Goal: Transaction & Acquisition: Subscribe to service/newsletter

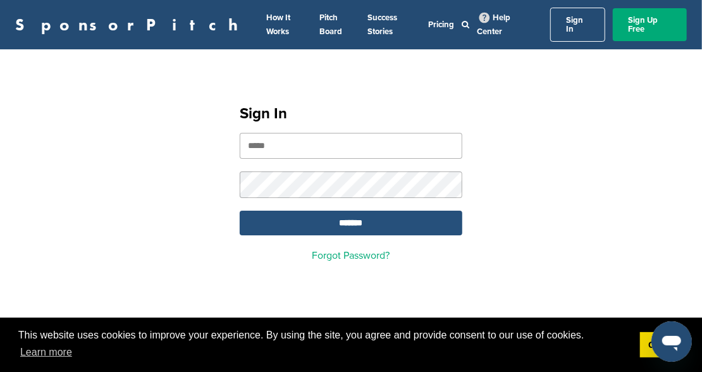
type input "**********"
click at [367, 216] on input "*******" at bounding box center [351, 223] width 223 height 25
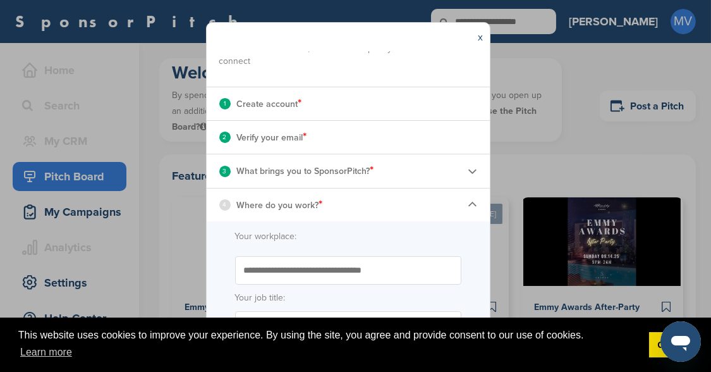
scroll to position [157, 0]
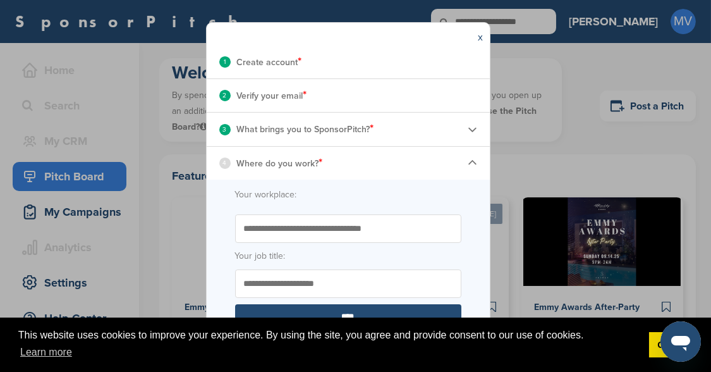
click at [273, 161] on p "Where do you work? *" at bounding box center [280, 163] width 86 height 16
click at [266, 227] on input "Start typing the name of your workplace. Don’t see your organization in the dro…" at bounding box center [348, 228] width 226 height 28
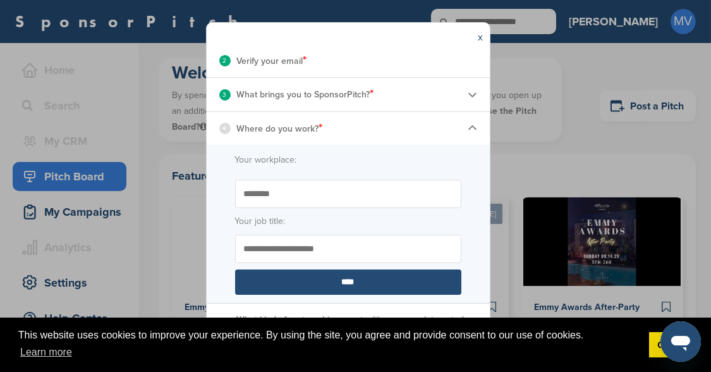
type input "********"
click at [293, 238] on input "Your job title:" at bounding box center [348, 249] width 226 height 28
type input "***"
click at [346, 281] on input "****" at bounding box center [348, 281] width 226 height 25
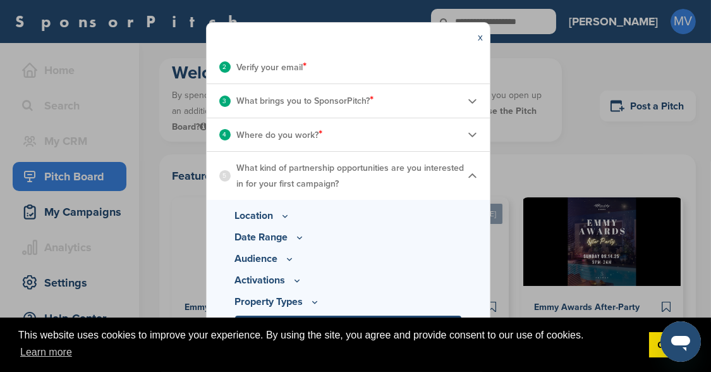
scroll to position [183, 0]
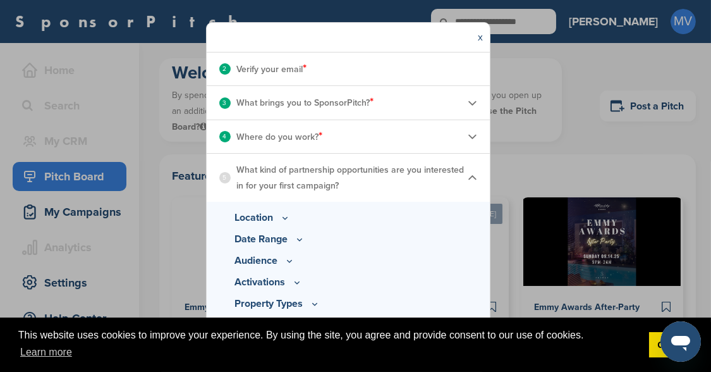
click at [468, 174] on img at bounding box center [472, 177] width 9 height 9
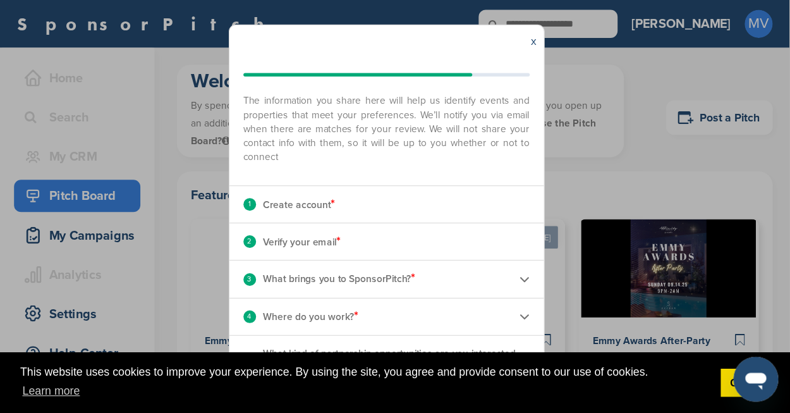
scroll to position [34, 0]
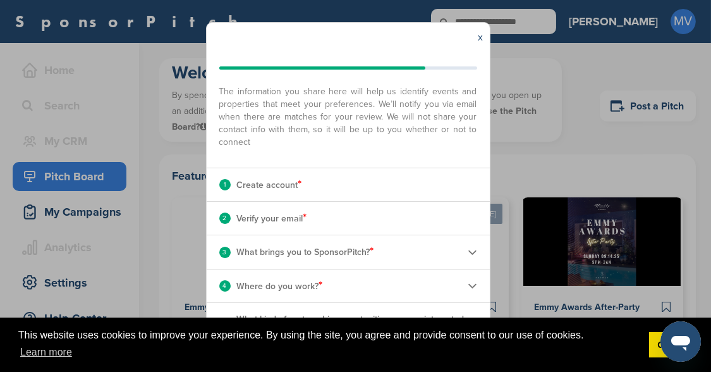
click at [618, 351] on span "This website uses cookies to improve your experience. By using the site, you ag…" at bounding box center [328, 344] width 621 height 34
click at [696, 288] on div "x Your quick start checklist The information you share here will help us identi…" at bounding box center [355, 186] width 711 height 372
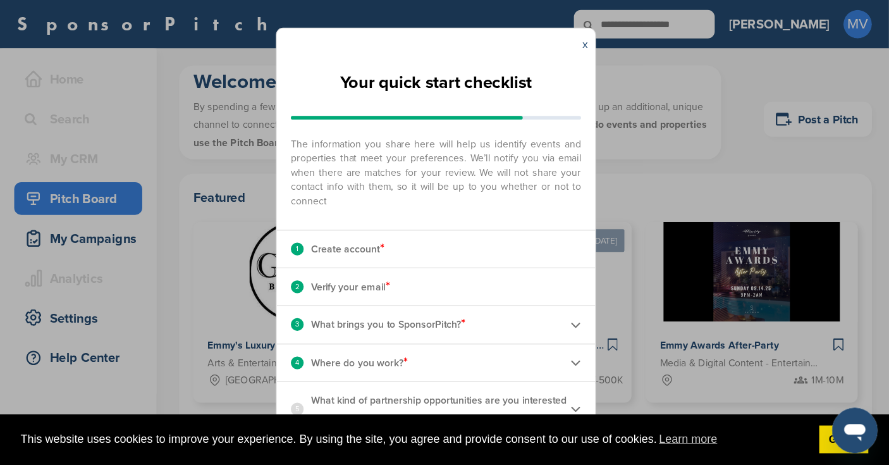
scroll to position [0, 0]
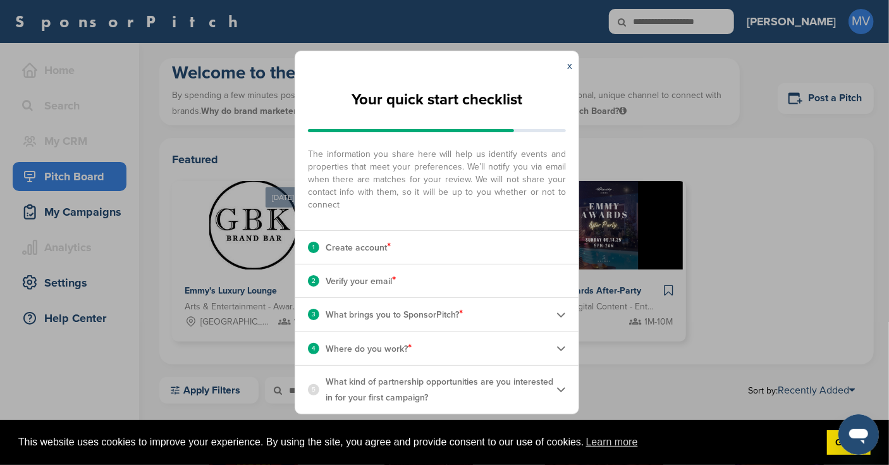
drag, startPoint x: 711, startPoint y: 68, endPoint x: 111, endPoint y: 262, distance: 629.7
click at [111, 262] on div "x Your quick start checklist The information you share here will help us identi…" at bounding box center [444, 232] width 889 height 465
click at [701, 371] on icon "Open messaging window" at bounding box center [857, 433] width 23 height 23
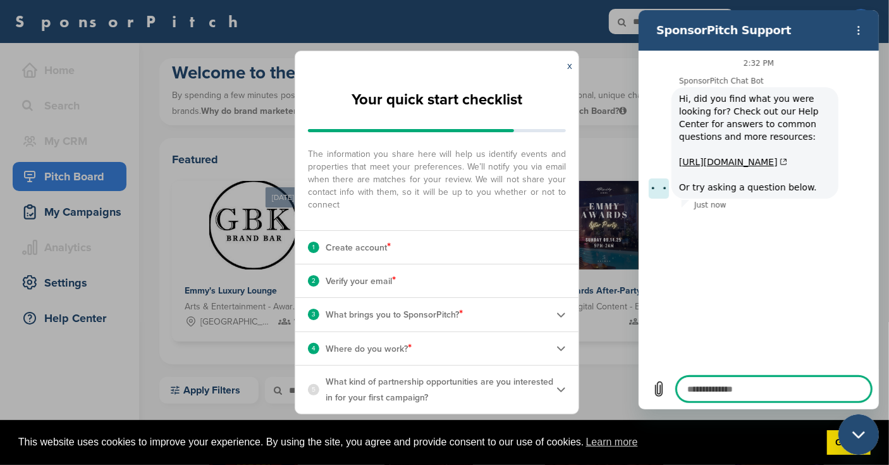
click at [604, 370] on div "x Your quick start checklist The information you share here will help us identi…" at bounding box center [444, 232] width 889 height 465
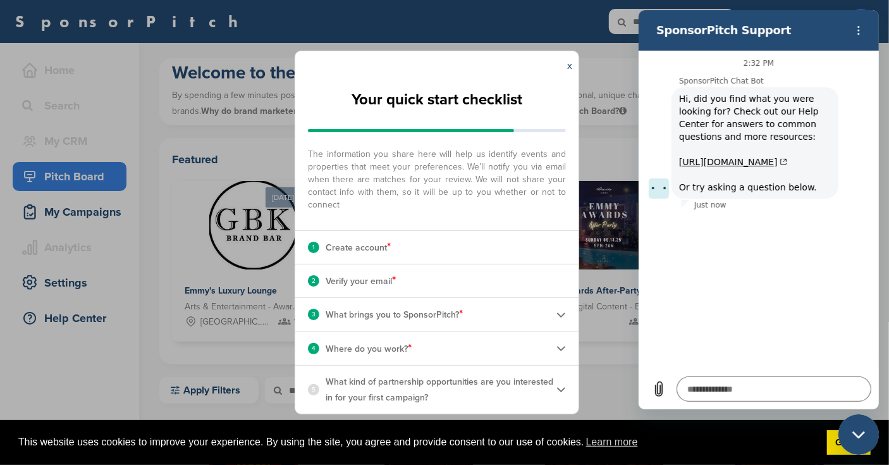
click at [701, 371] on icon "Close messaging window" at bounding box center [858, 434] width 13 height 8
type textarea "*"
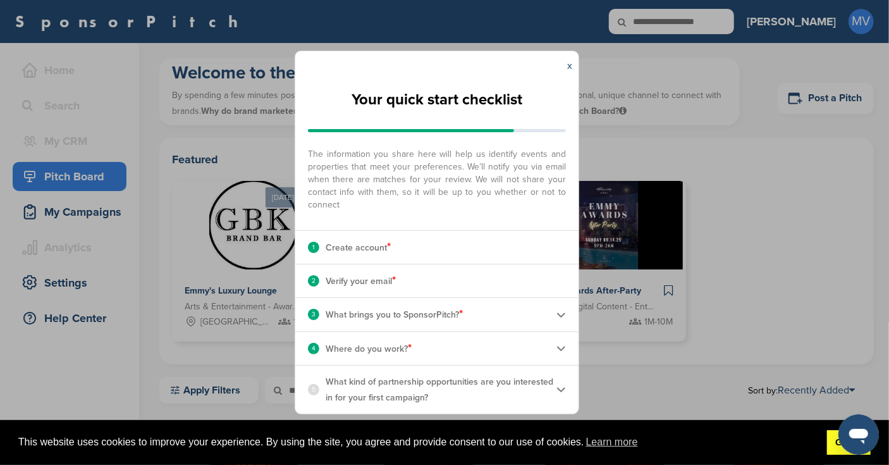
click at [701, 371] on link "Got it!" at bounding box center [849, 442] width 44 height 25
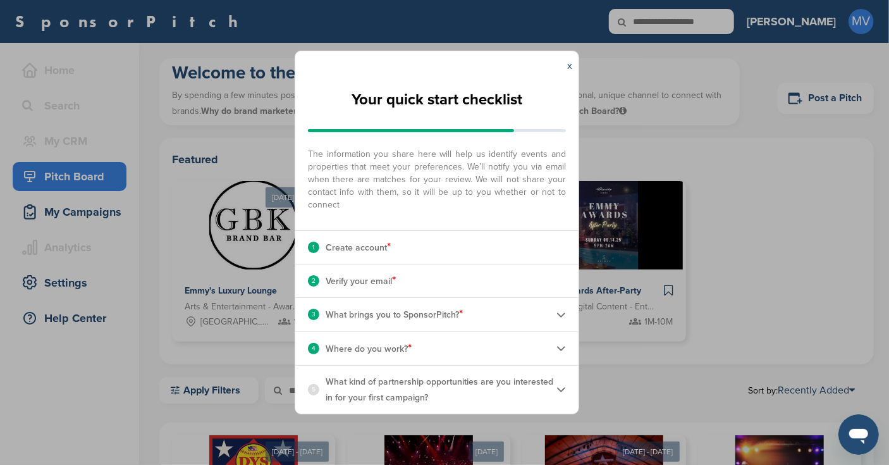
click at [566, 371] on div "5 What kind of partnership opportunities are you interested in for your first c…" at bounding box center [436, 389] width 283 height 48
click at [562, 371] on img at bounding box center [560, 388] width 9 height 9
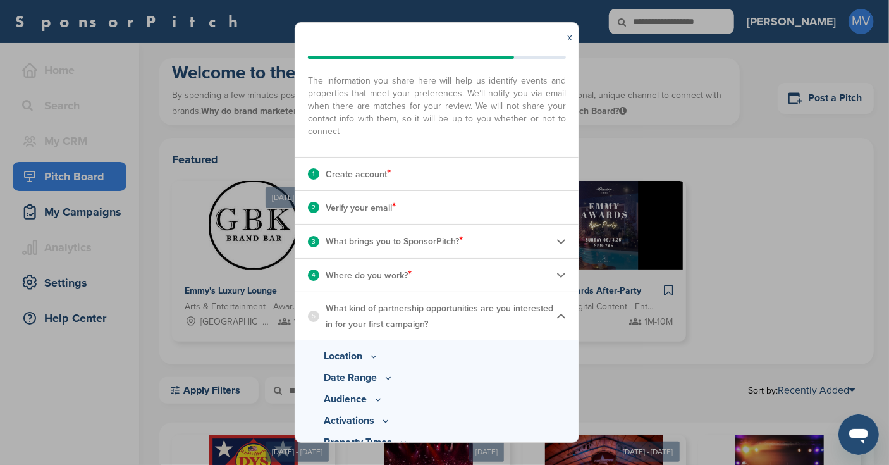
scroll to position [78, 0]
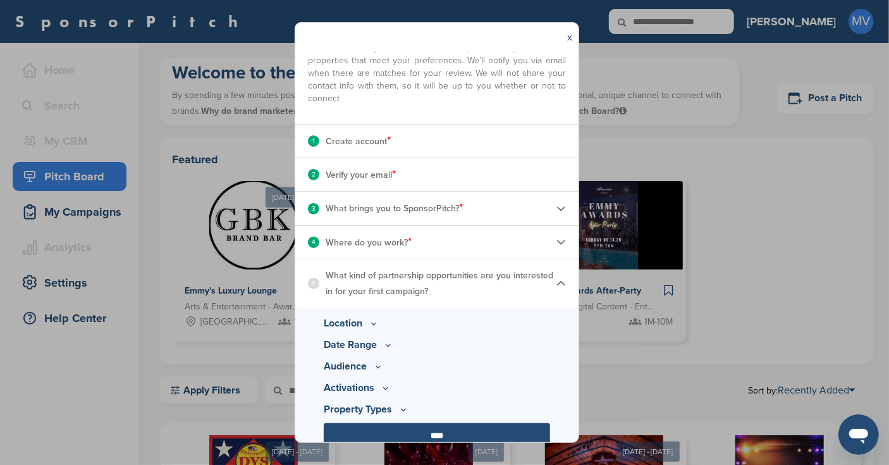
click at [377, 319] on icon at bounding box center [374, 323] width 10 height 11
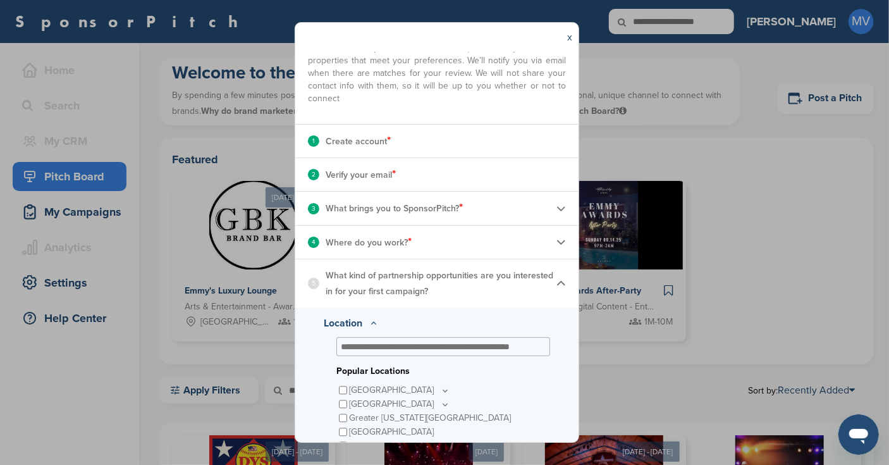
click at [364, 371] on p "United States" at bounding box center [399, 390] width 101 height 14
click at [386, 348] on input "text" at bounding box center [440, 346] width 199 height 11
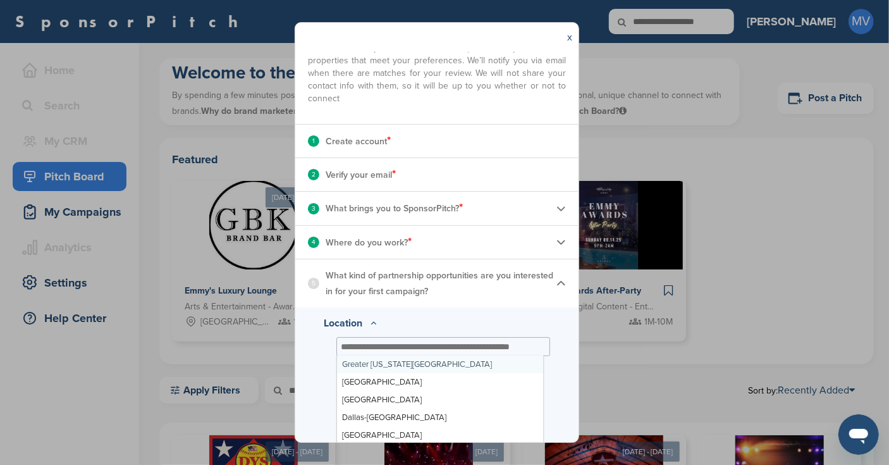
click at [386, 346] on input "text" at bounding box center [440, 346] width 199 height 11
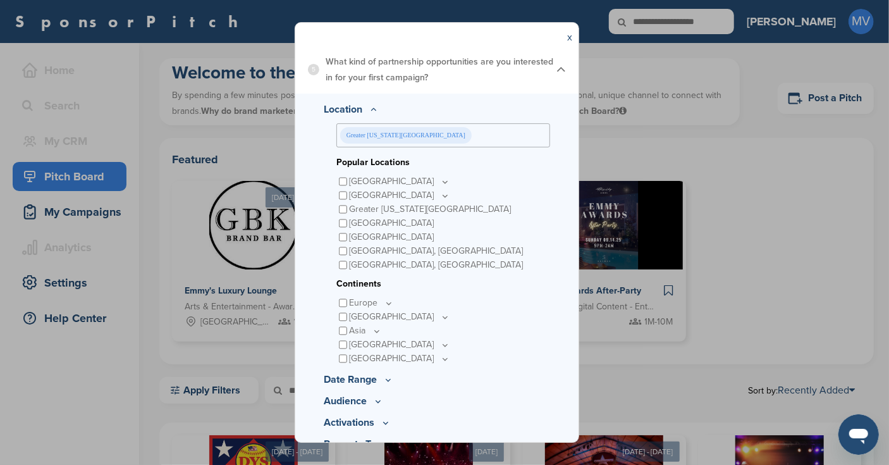
scroll to position [326, 0]
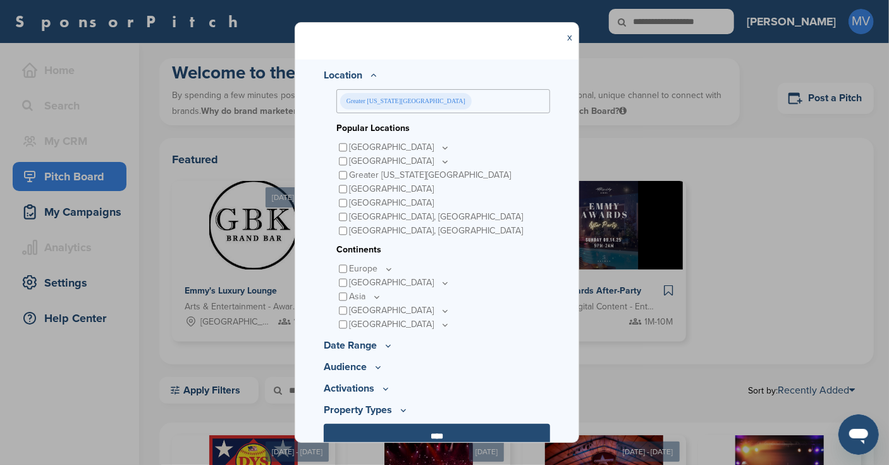
click at [386, 264] on icon at bounding box center [389, 269] width 10 height 11
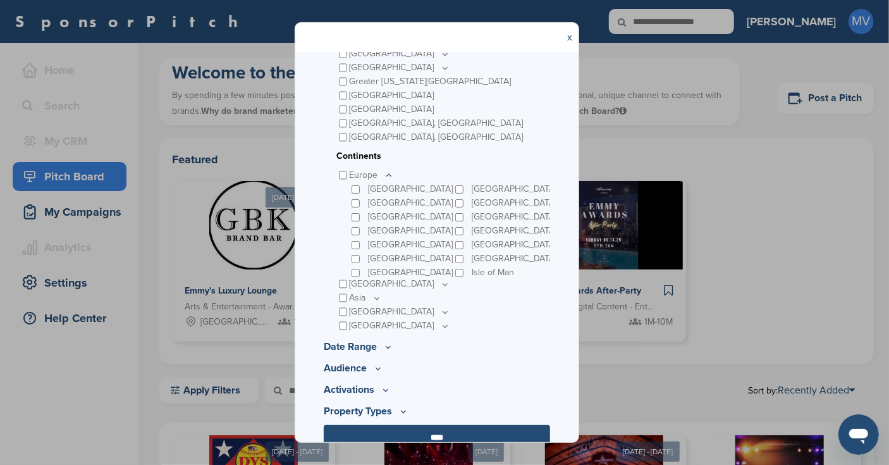
scroll to position [433, 0]
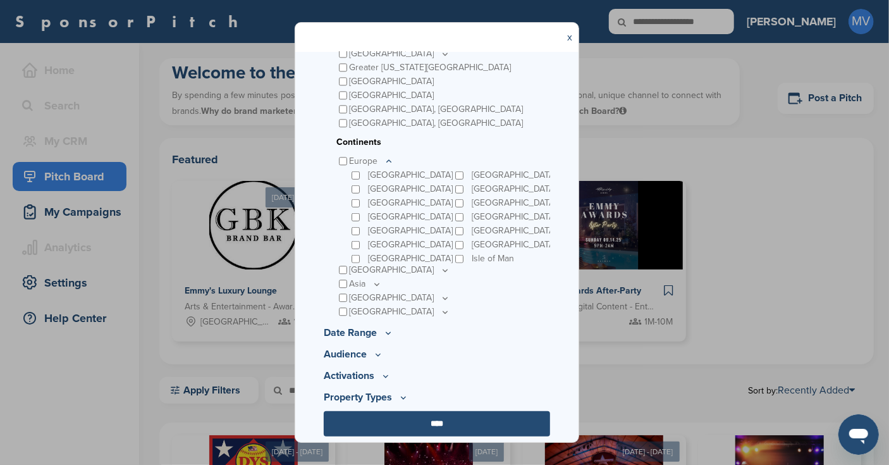
click at [440, 312] on icon at bounding box center [445, 312] width 10 height 11
click at [0, 0] on icon at bounding box center [0, 0] width 0 height 0
click at [440, 312] on icon at bounding box center [445, 312] width 10 height 11
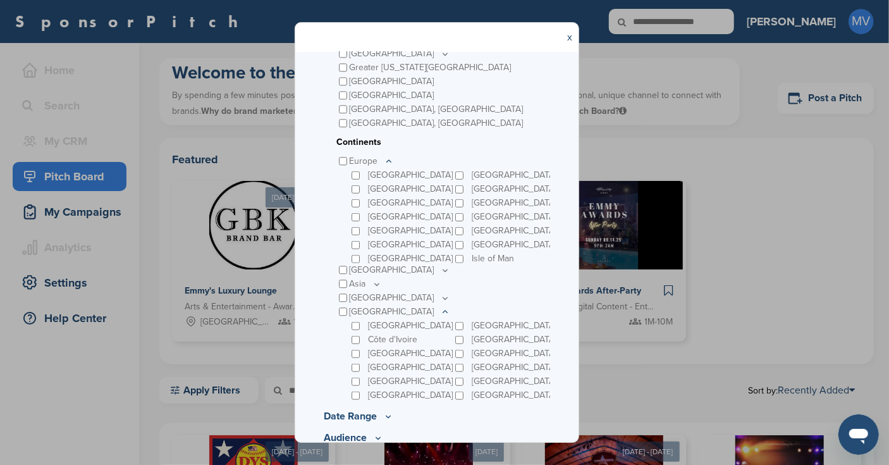
click at [386, 159] on icon at bounding box center [389, 161] width 10 height 11
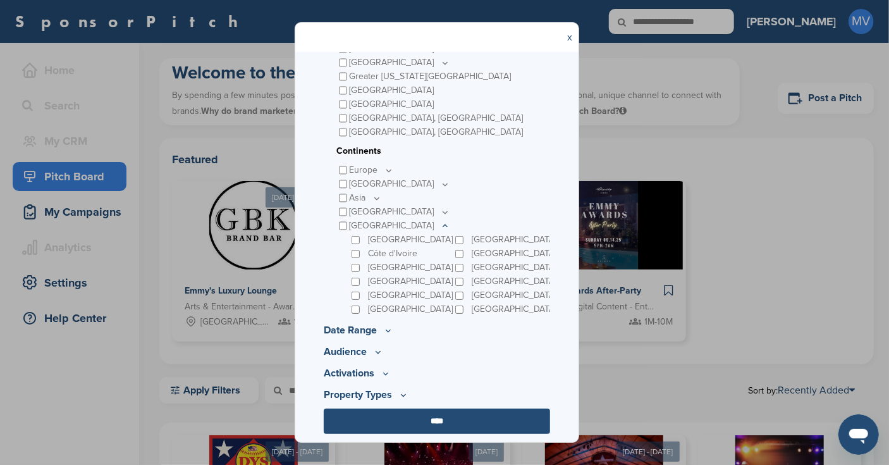
scroll to position [422, 0]
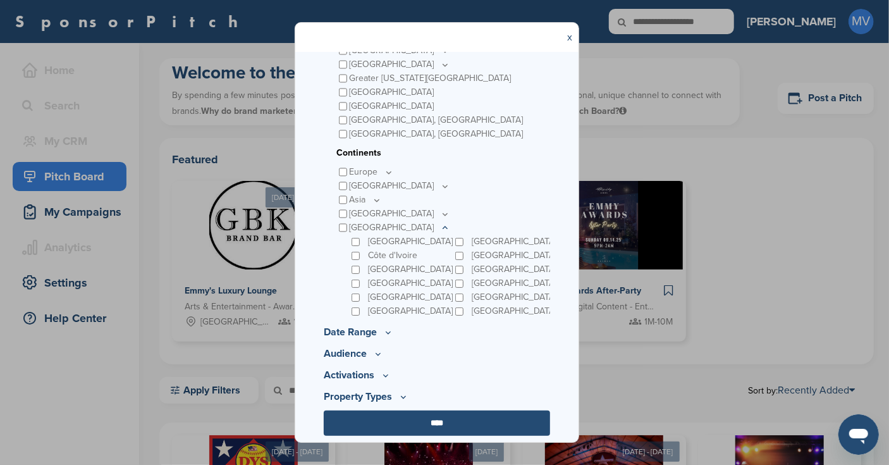
click at [440, 226] on icon at bounding box center [445, 228] width 10 height 11
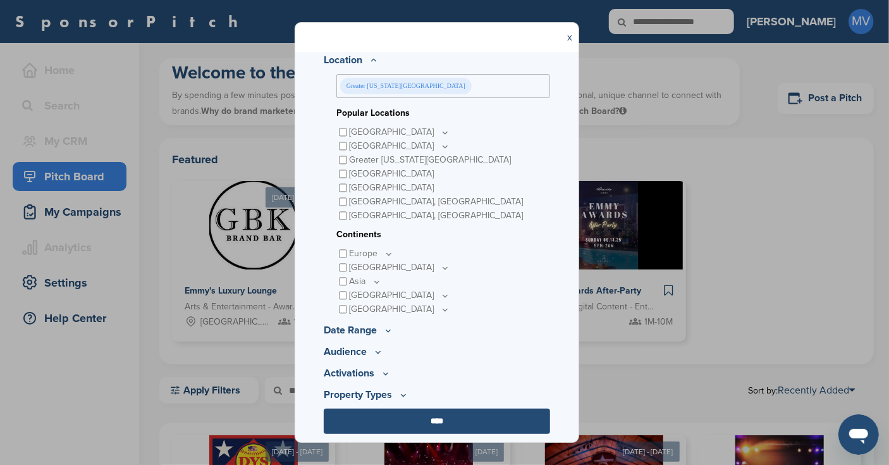
scroll to position [339, 0]
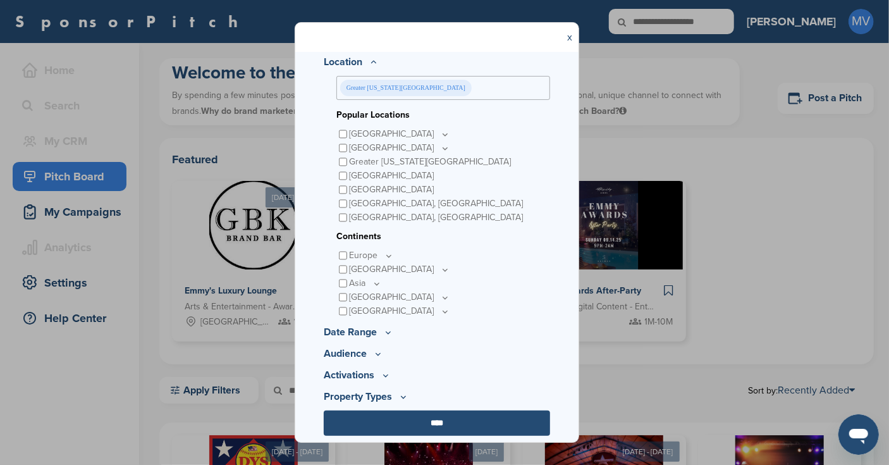
click at [386, 327] on icon at bounding box center [388, 332] width 10 height 11
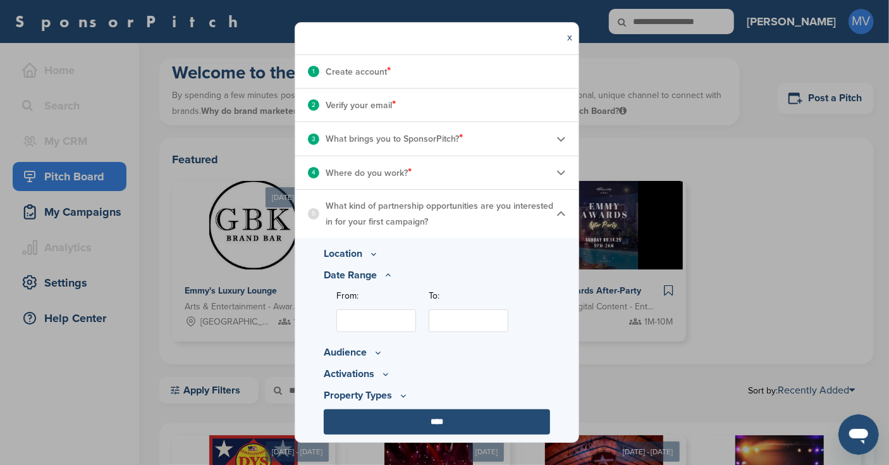
click at [352, 322] on input "From:" at bounding box center [376, 320] width 80 height 23
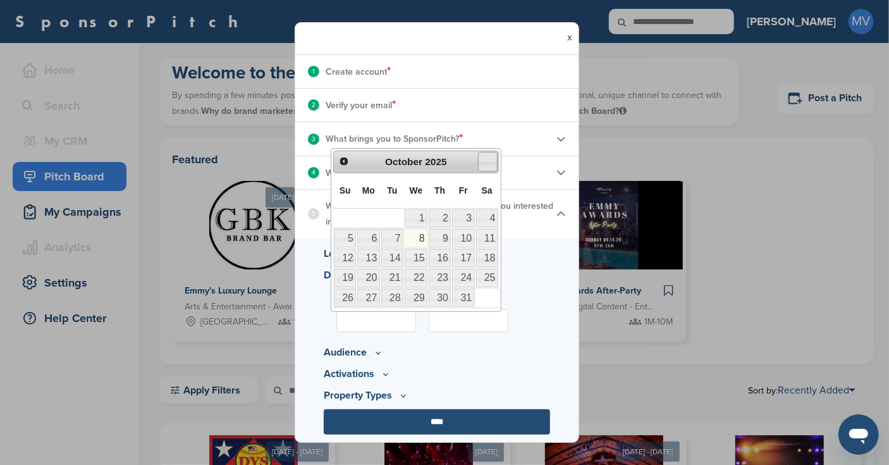
click at [492, 161] on span "Next" at bounding box center [487, 161] width 10 height 10
click at [401, 275] on link "18" at bounding box center [392, 278] width 22 height 18
type input "**********"
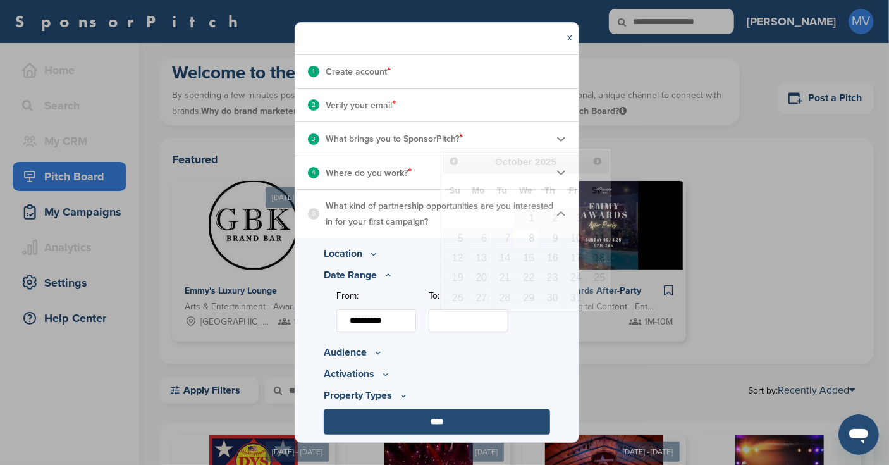
click at [472, 319] on input "To:" at bounding box center [469, 320] width 80 height 23
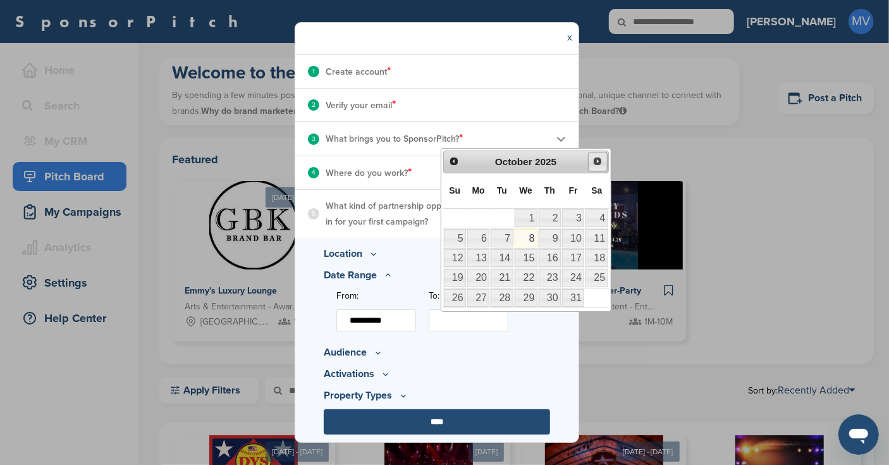
click at [596, 158] on span "Next" at bounding box center [597, 161] width 10 height 10
click at [504, 274] on link "18" at bounding box center [502, 278] width 22 height 18
type input "**********"
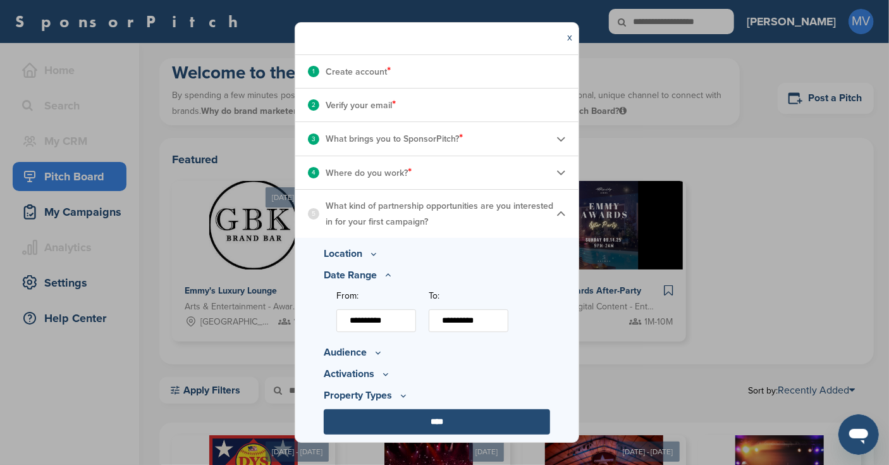
click at [376, 352] on icon at bounding box center [378, 352] width 4 height 2
click at [412, 310] on icon at bounding box center [410, 312] width 10 height 11
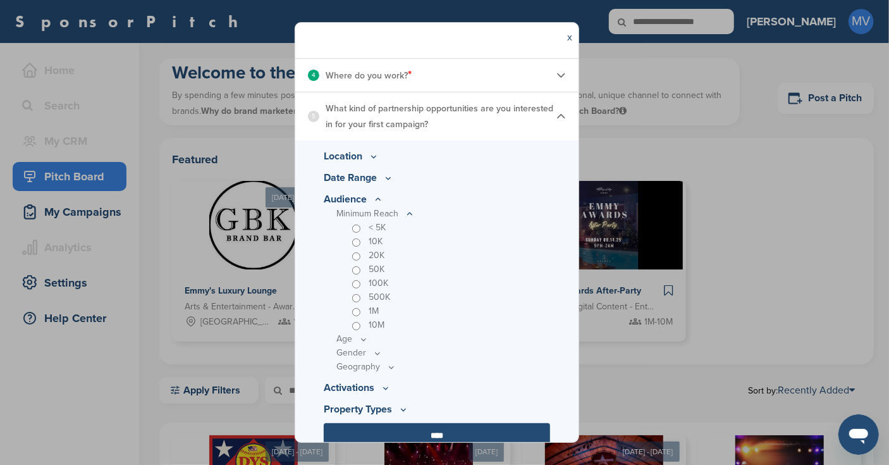
scroll to position [257, 0]
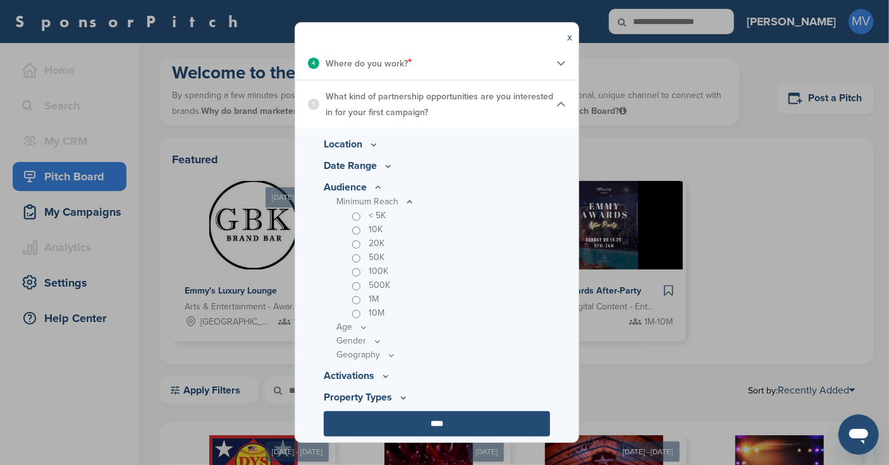
click at [367, 326] on icon at bounding box center [363, 327] width 10 height 11
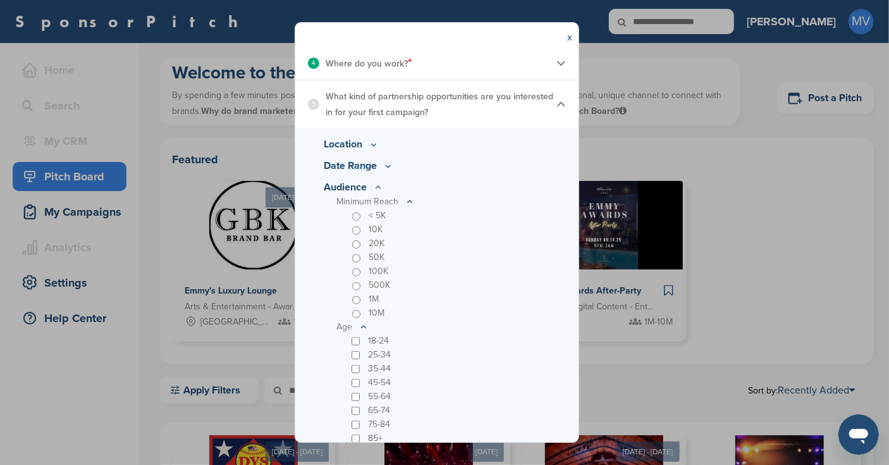
scroll to position [369, 0]
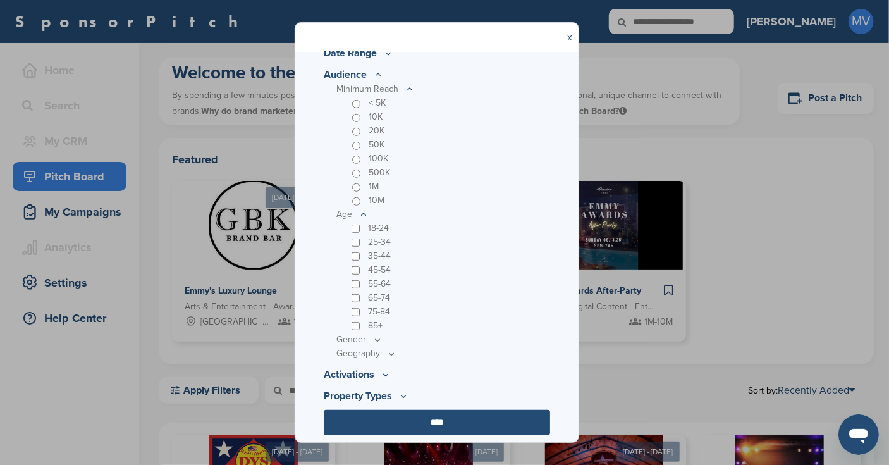
click at [375, 341] on icon at bounding box center [377, 339] width 10 height 11
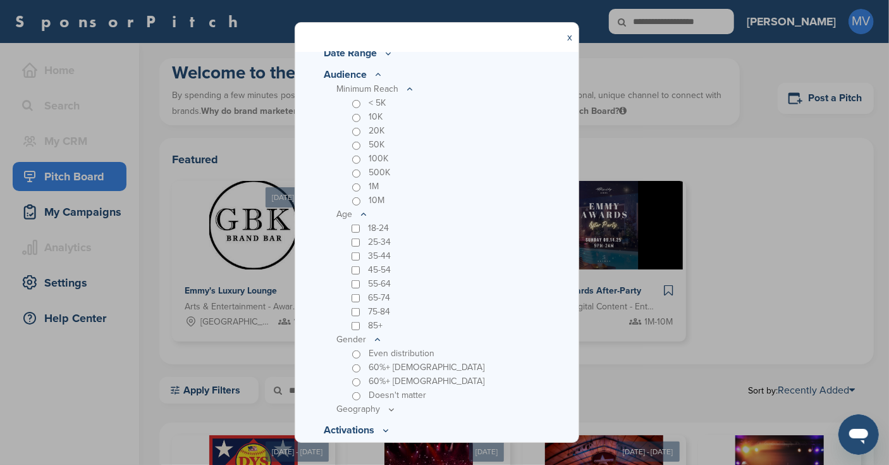
scroll to position [424, 0]
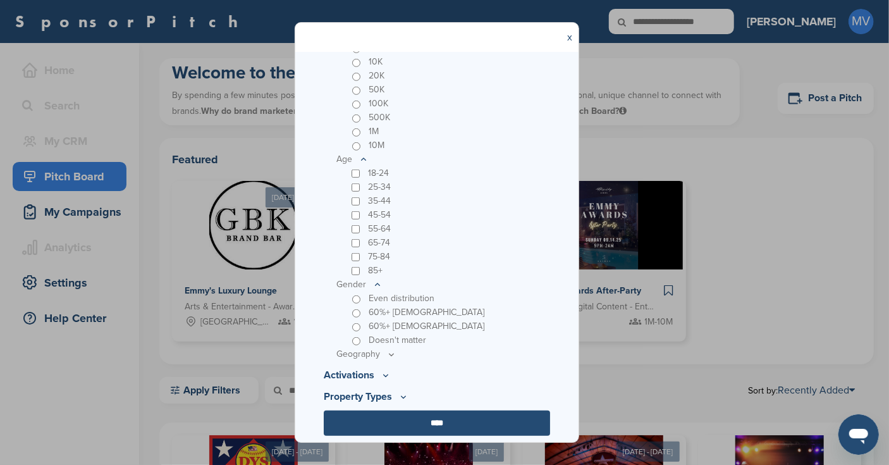
click at [392, 353] on icon at bounding box center [391, 354] width 4 height 2
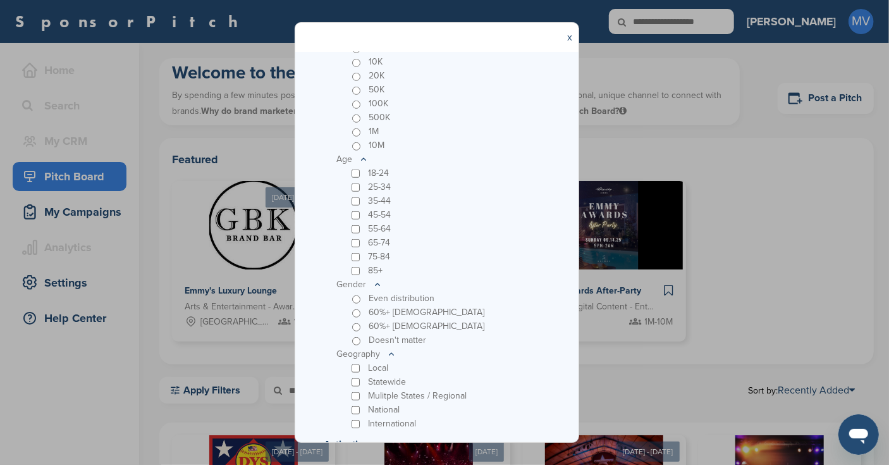
scroll to position [494, 0]
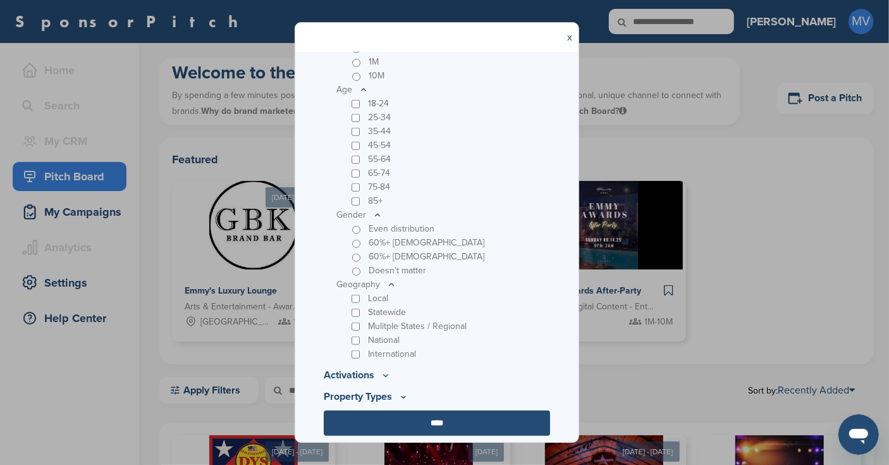
click at [384, 371] on icon at bounding box center [386, 375] width 10 height 11
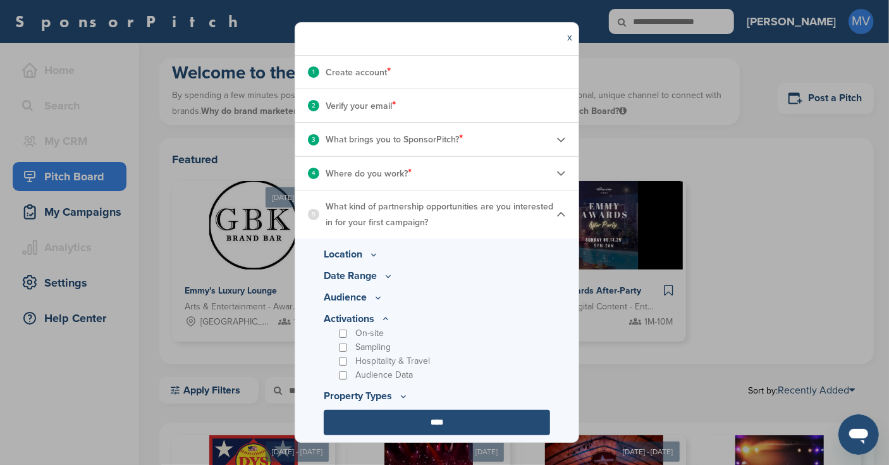
scroll to position [146, 0]
click at [406, 371] on icon at bounding box center [403, 396] width 10 height 11
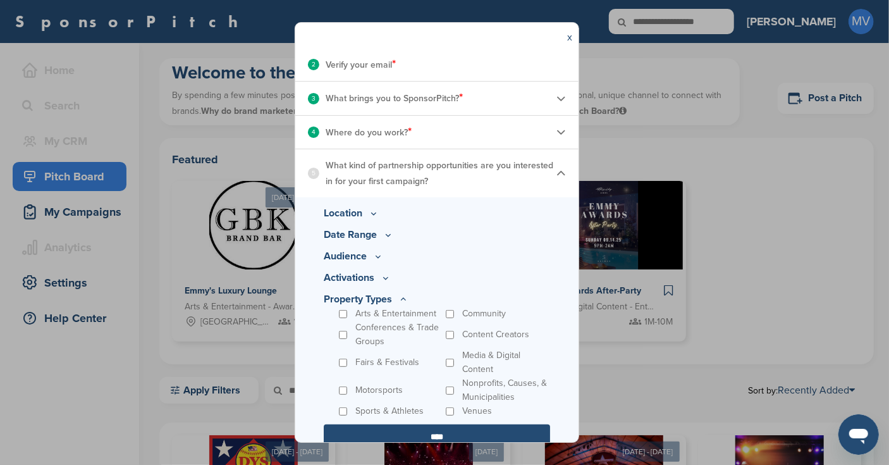
scroll to position [202, 0]
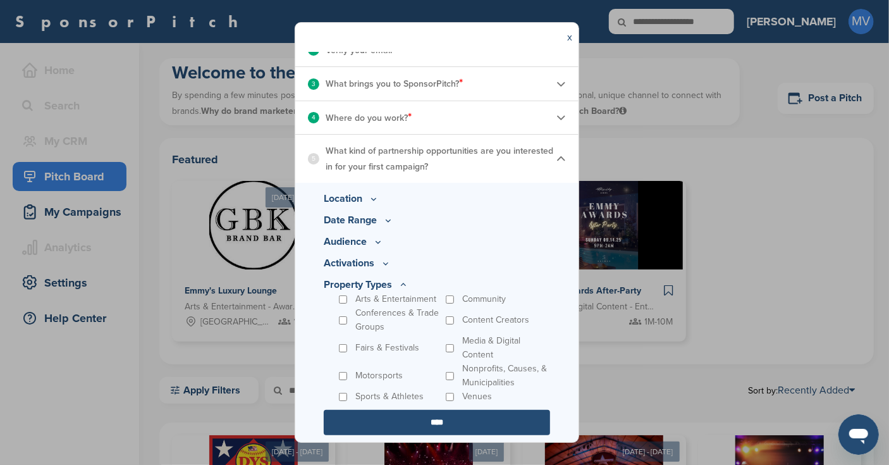
click at [453, 371] on input "****" at bounding box center [437, 422] width 226 height 25
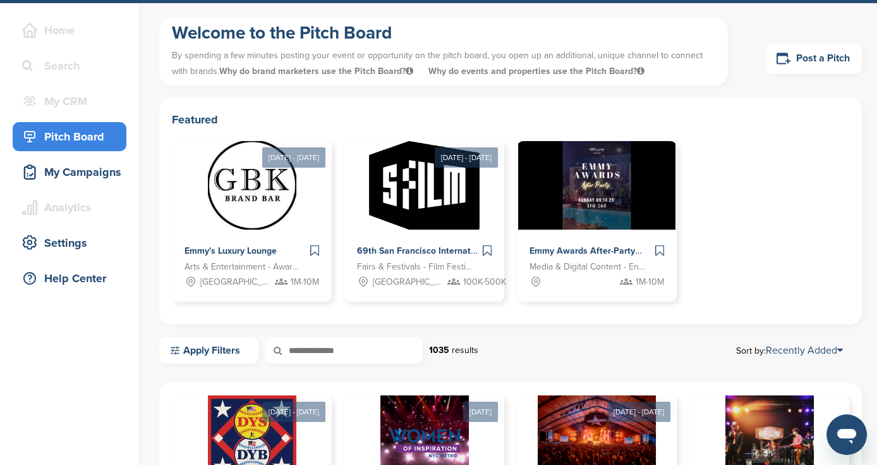
scroll to position [16, 0]
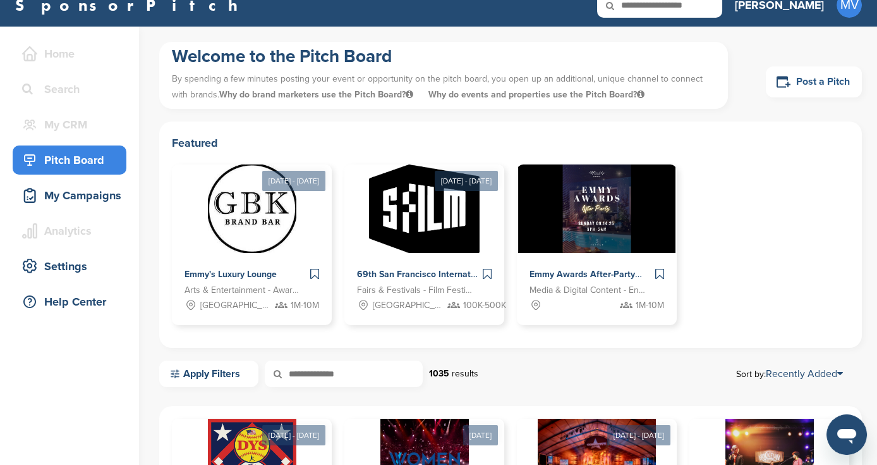
click at [824, 81] on link "Post a Pitch" at bounding box center [814, 81] width 96 height 31
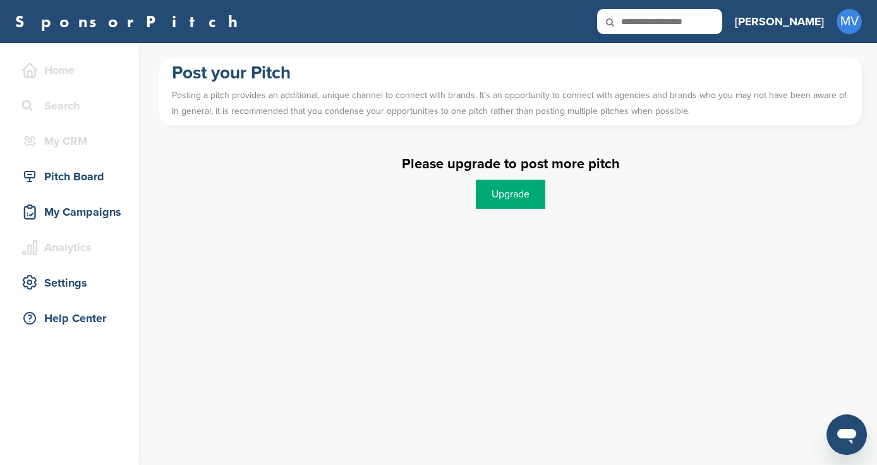
click at [530, 198] on link "Upgrade" at bounding box center [511, 194] width 70 height 29
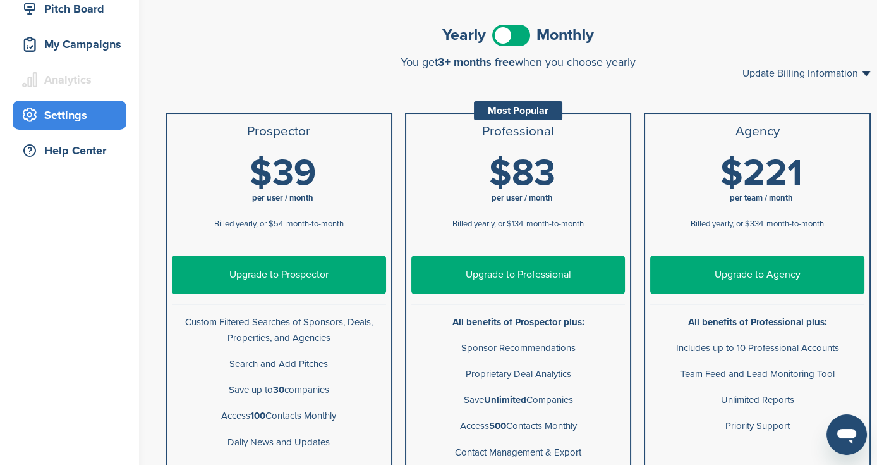
scroll to position [161, 0]
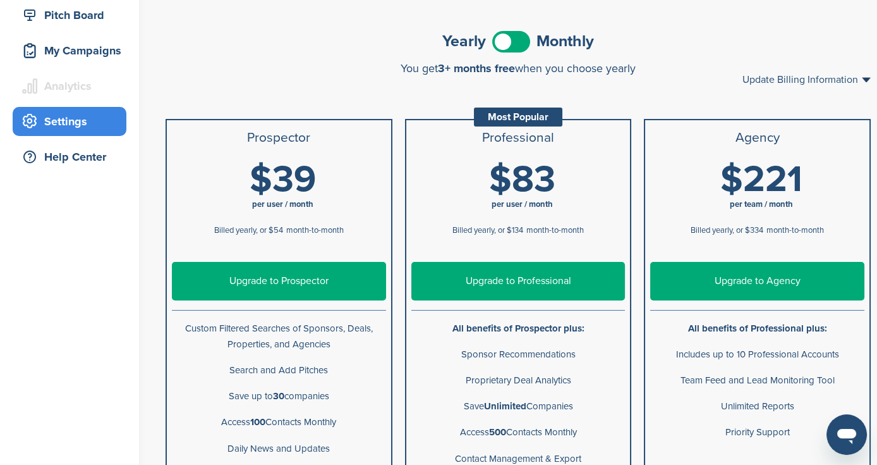
click at [338, 278] on link "Upgrade to Prospector" at bounding box center [279, 281] width 214 height 39
